Goal: Task Accomplishment & Management: Manage account settings

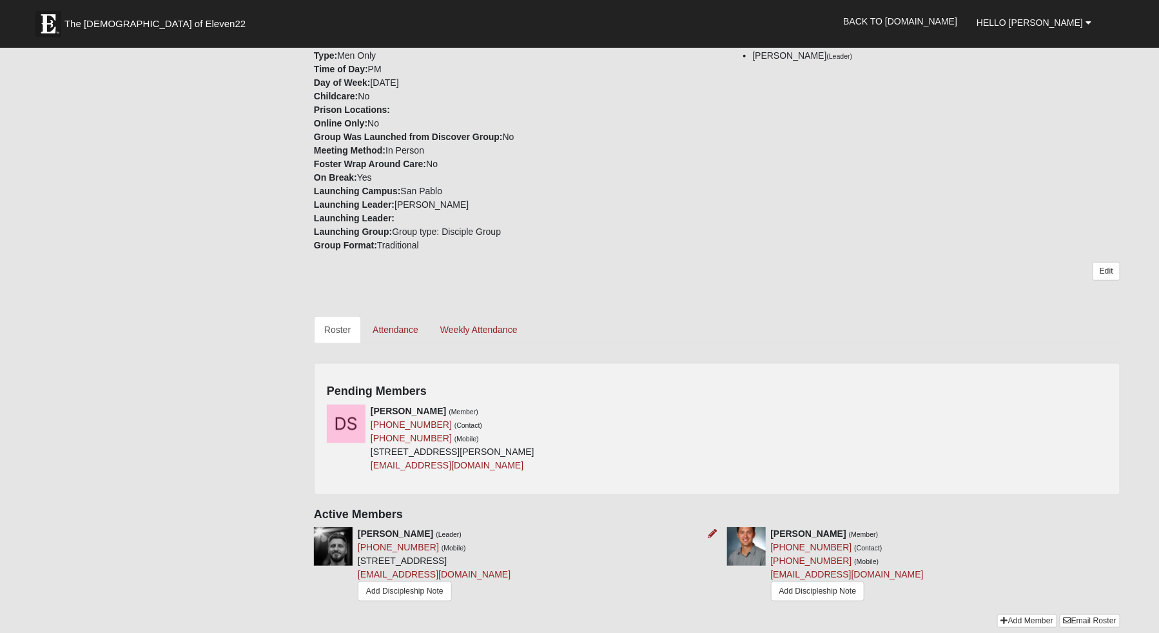
scroll to position [445, 0]
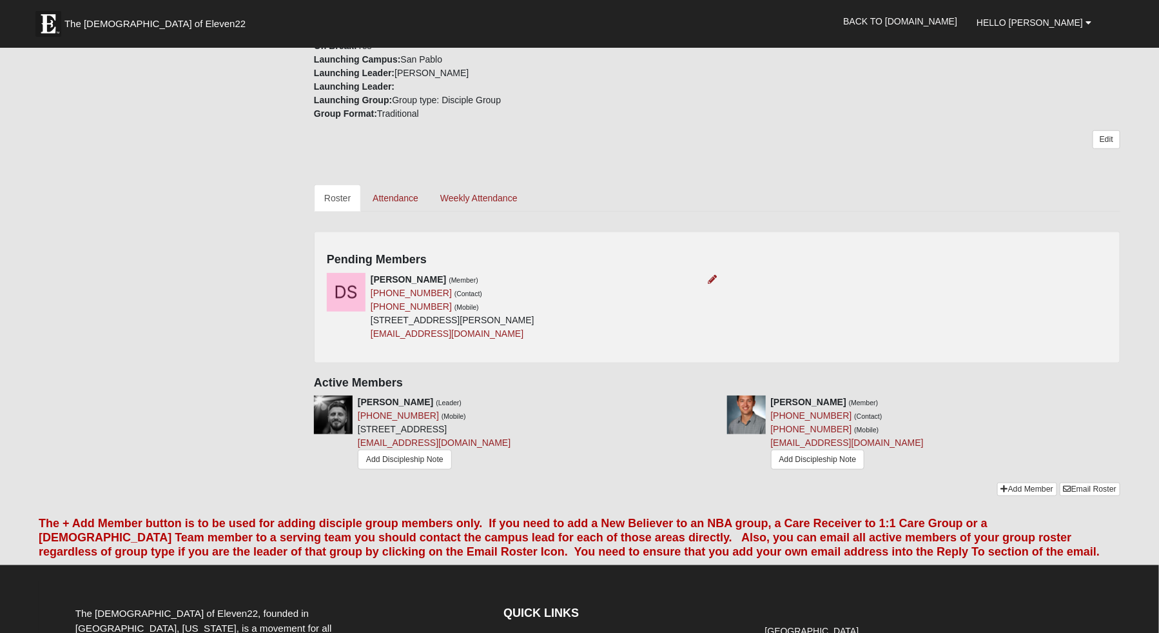
click at [705, 280] on div at bounding box center [711, 280] width 14 height 14
click at [709, 277] on icon at bounding box center [713, 279] width 9 height 9
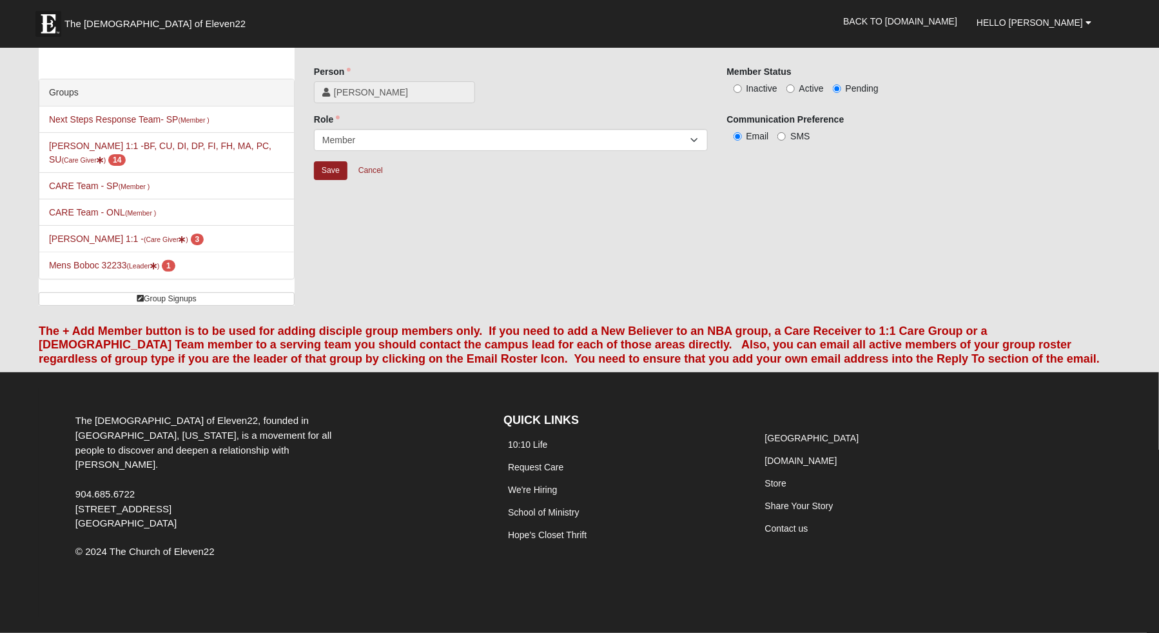
scroll to position [41, 0]
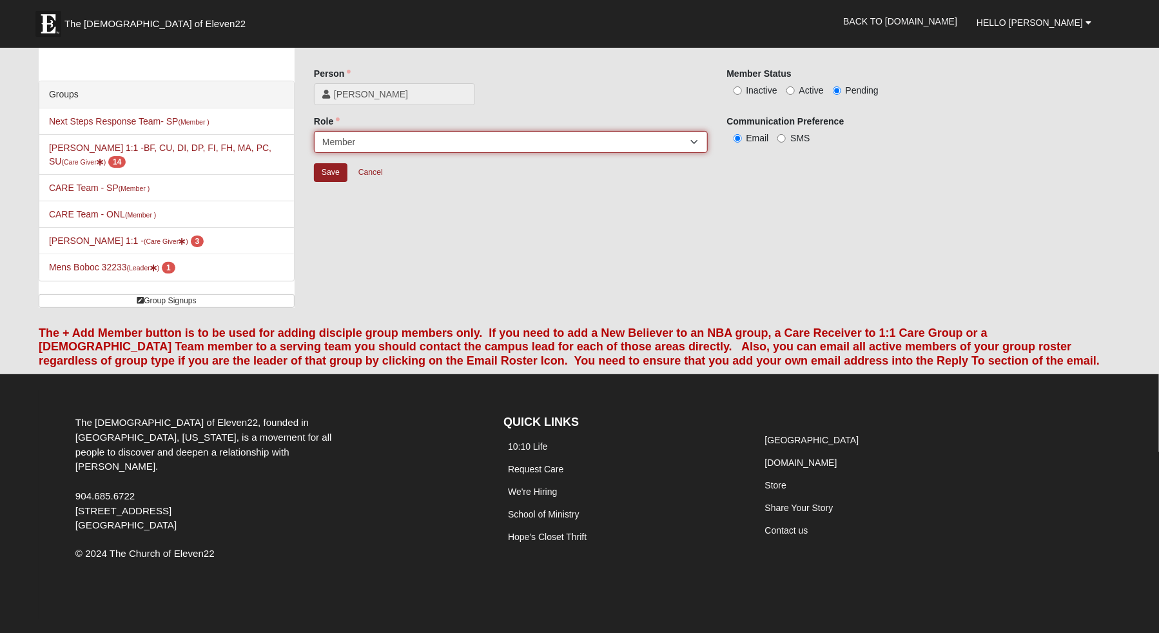
click at [411, 134] on select "Leader [PERSON_NAME] Coach Member Campus Lead Future Leader" at bounding box center [511, 142] width 394 height 22
click at [763, 92] on span "Inactive" at bounding box center [762, 90] width 31 height 10
click at [742, 92] on input "Inactive" at bounding box center [738, 90] width 8 height 8
radio input "true"
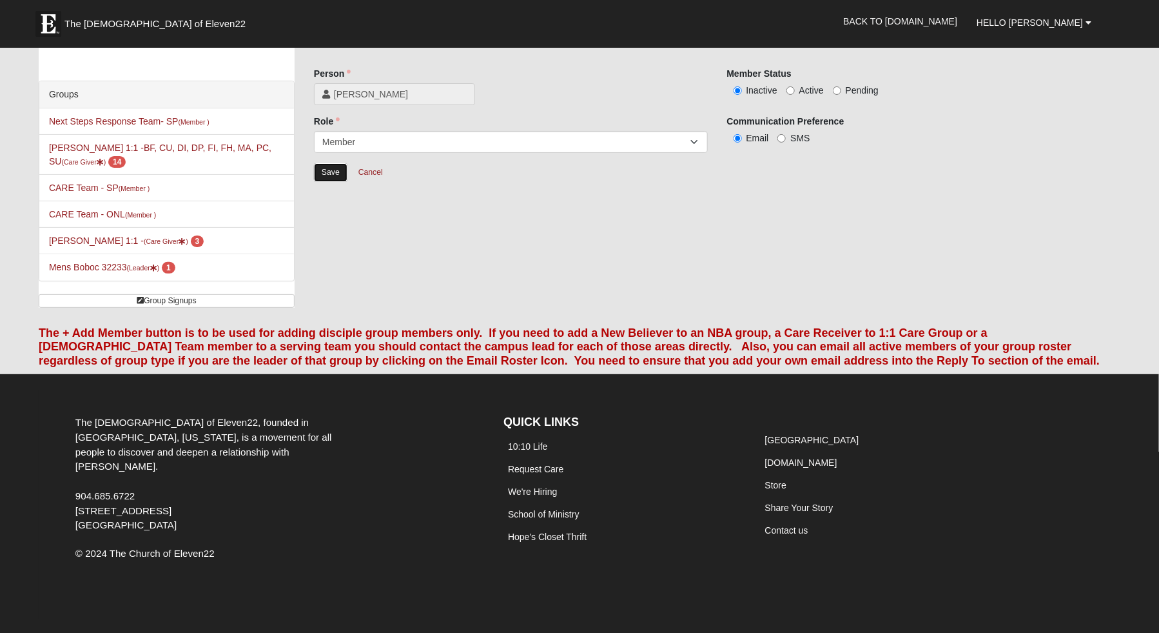
click at [335, 170] on input "Save" at bounding box center [331, 172] width 34 height 19
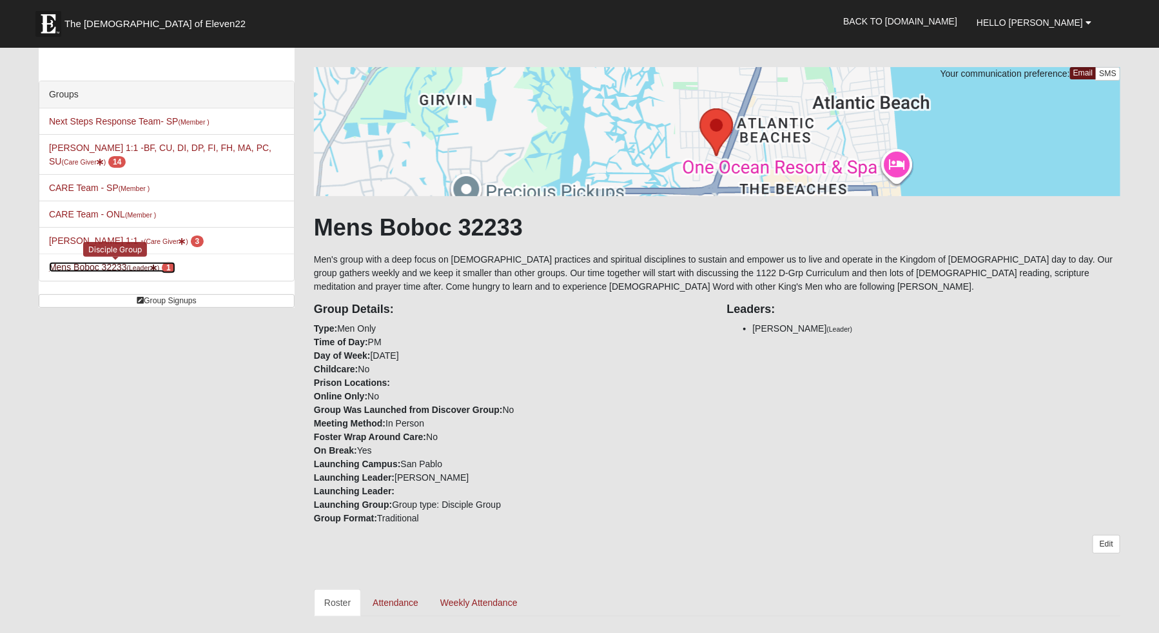
click at [121, 268] on link "Mens Boboc 32233 (Leader ) 1" at bounding box center [112, 267] width 126 height 10
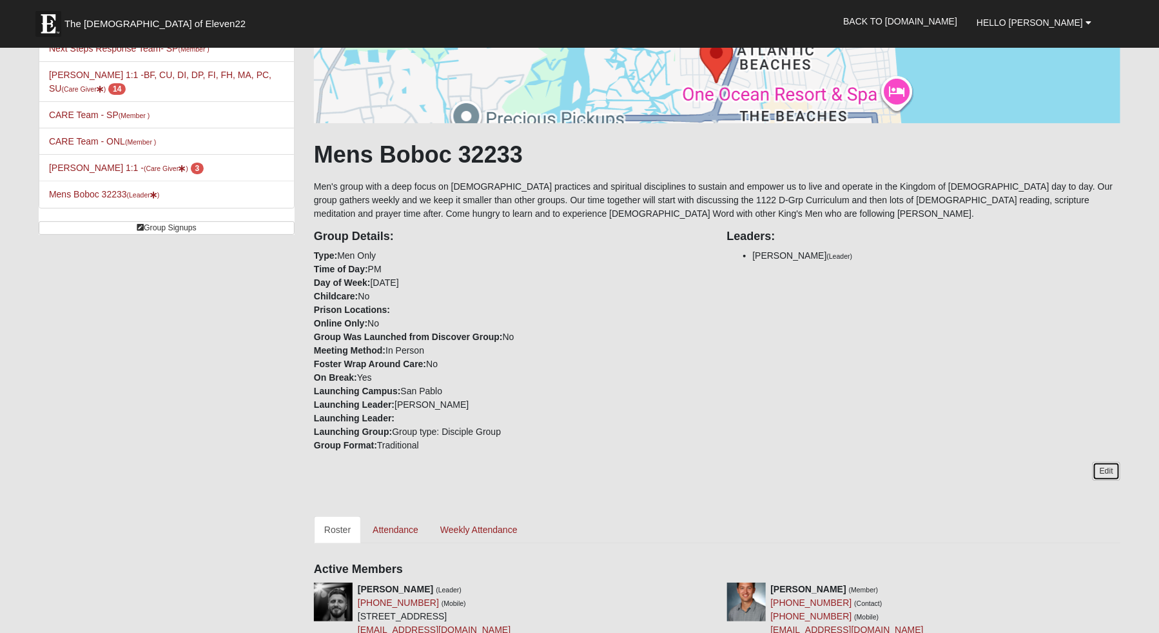
click at [1105, 464] on link "Edit" at bounding box center [1107, 471] width 28 height 19
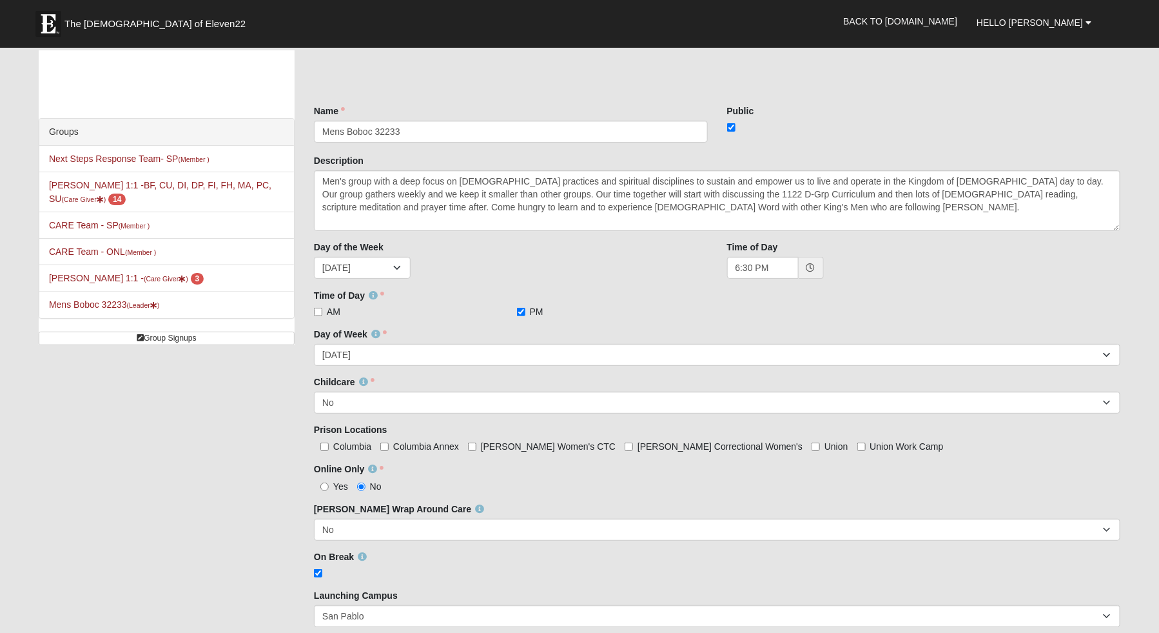
scroll to position [4, 0]
click at [729, 123] on input "checkbox" at bounding box center [731, 127] width 8 height 8
checkbox input "false"
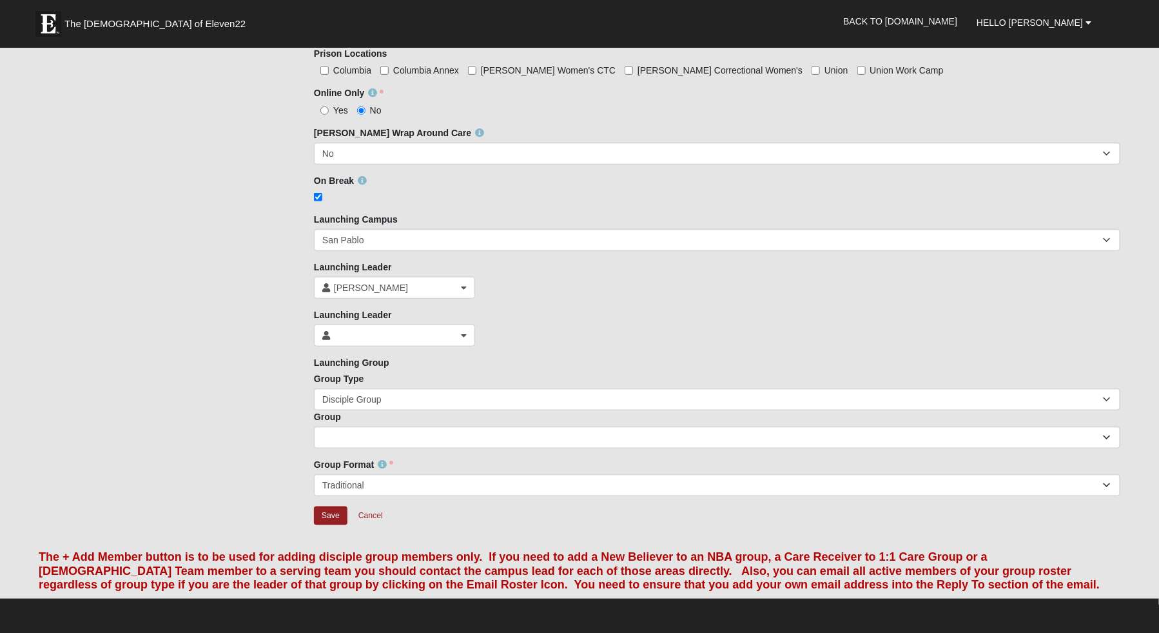
scroll to position [488, 0]
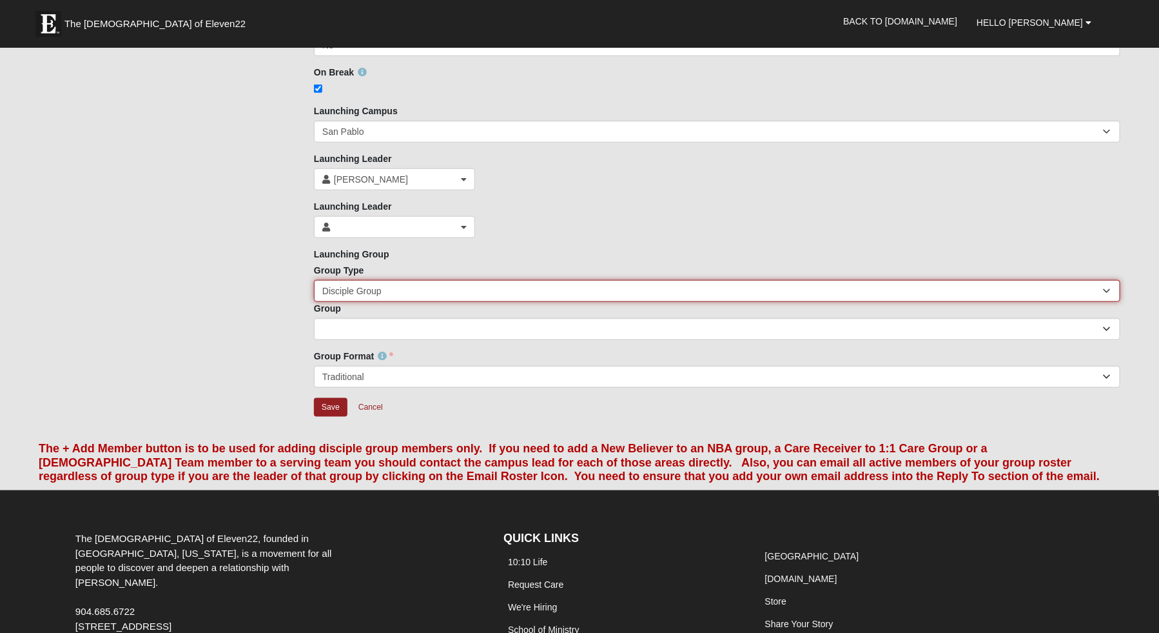
click at [428, 292] on select "10:10 Life Interest Night 1st Time Self-Contained Room Admin Adult Special Even…" at bounding box center [717, 291] width 807 height 22
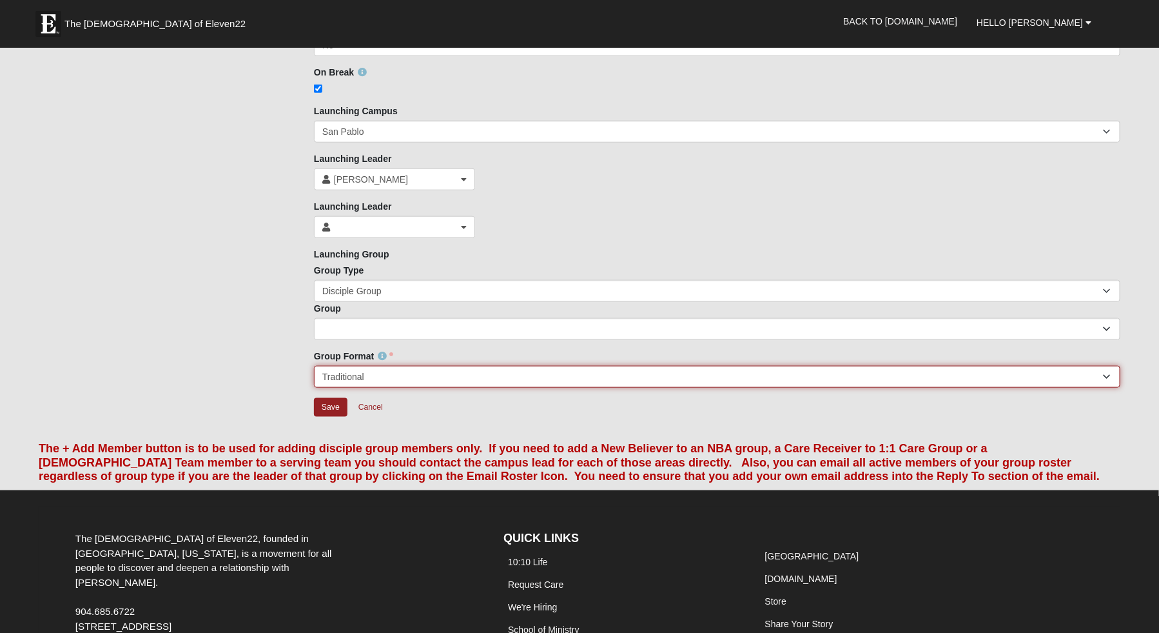
click at [457, 373] on select "Traditional Non-traditional" at bounding box center [717, 377] width 807 height 22
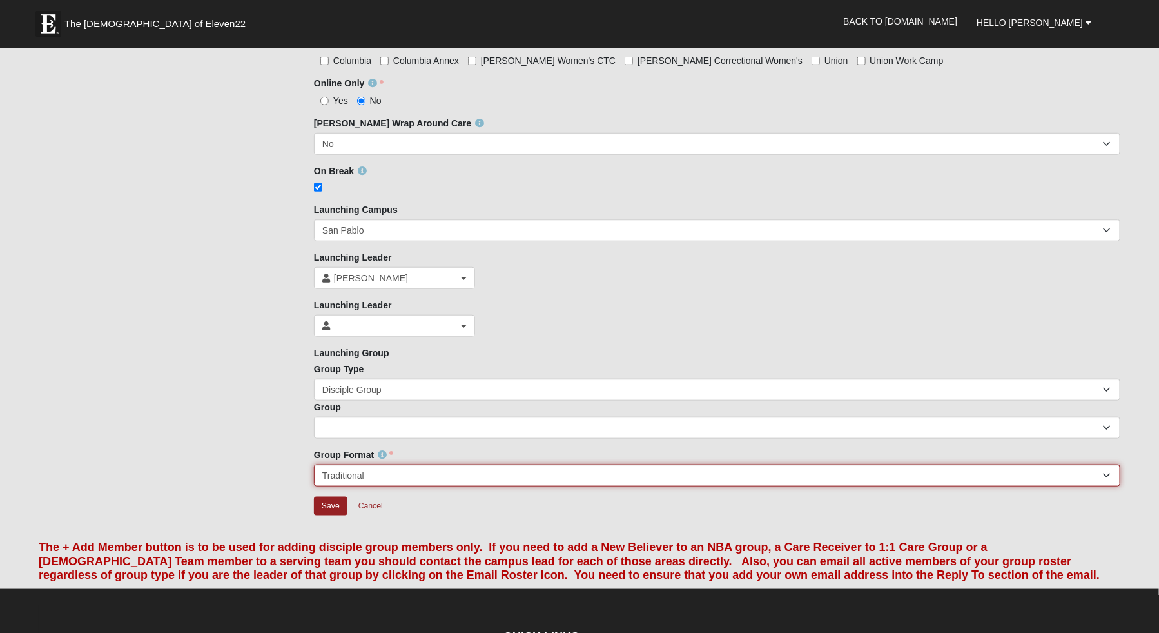
scroll to position [333, 0]
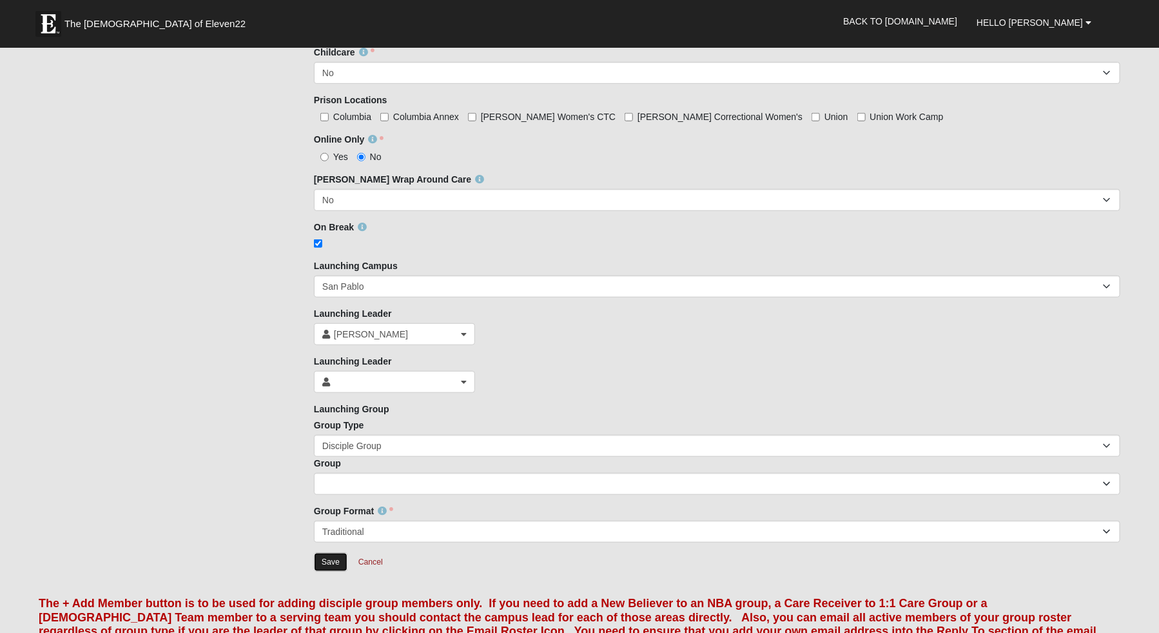
click at [335, 566] on input "Save" at bounding box center [331, 562] width 34 height 19
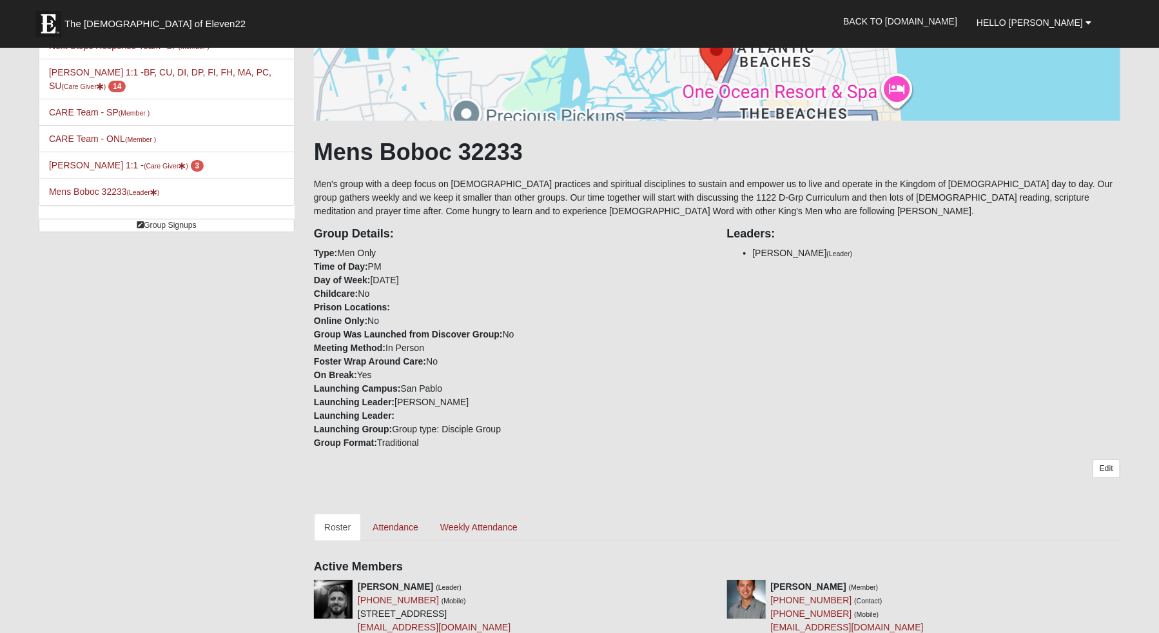
scroll to position [0, 0]
